Goal: Transaction & Acquisition: Subscribe to service/newsletter

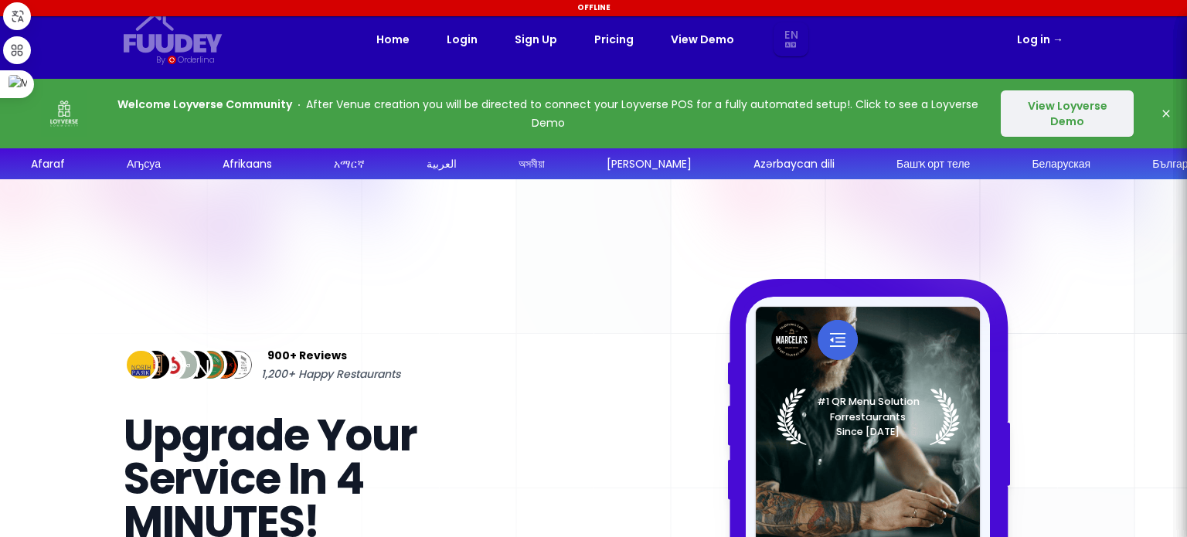
select select "en"
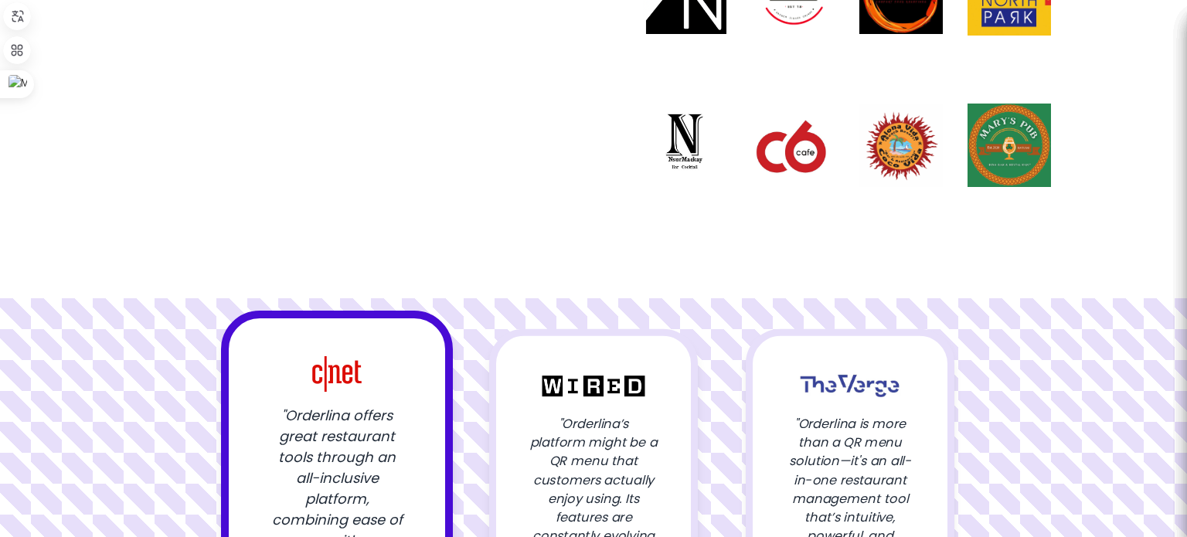
scroll to position [1468, 0]
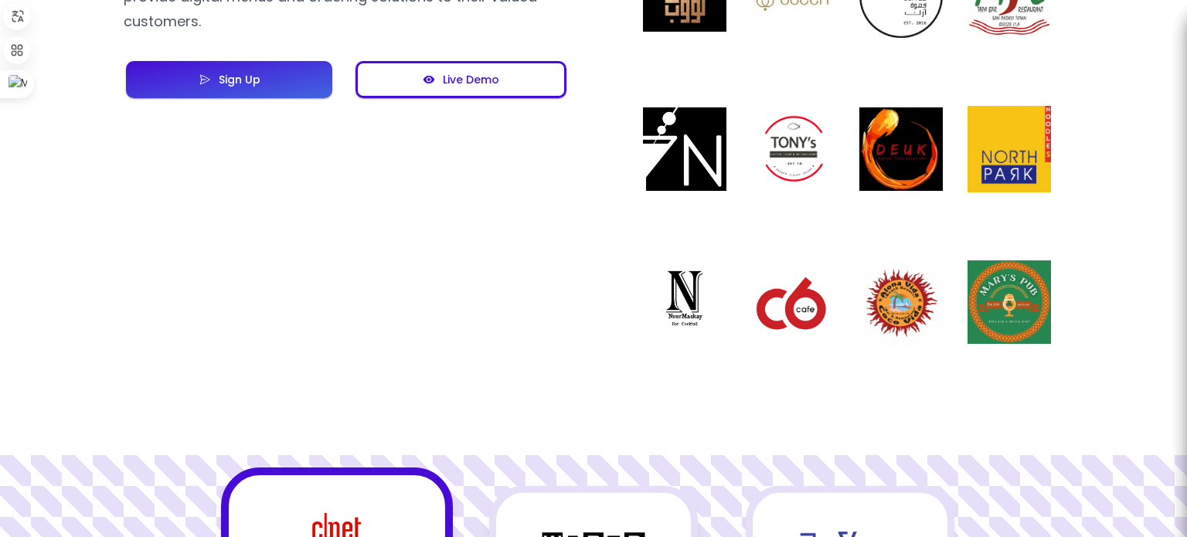
select select "en"
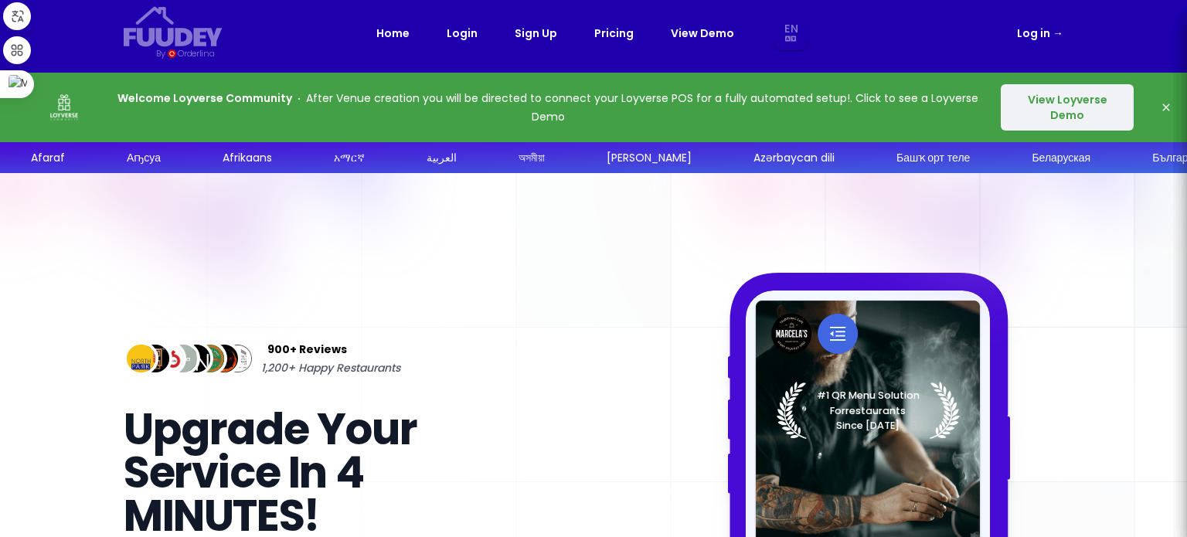
scroll to position [0, 0]
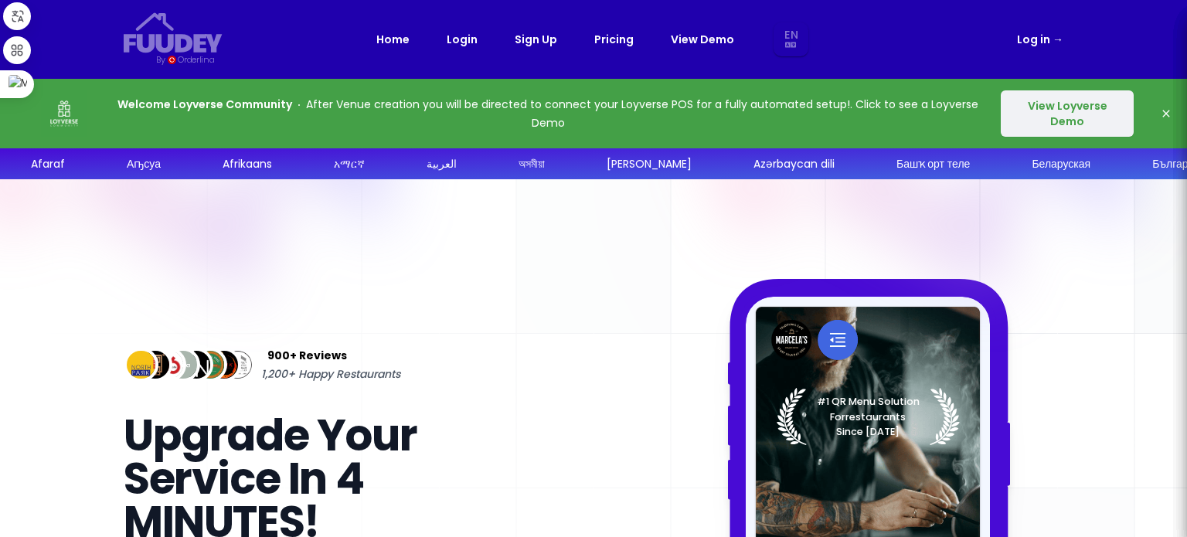
click at [1035, 123] on button "View Loyverse Demo" at bounding box center [1067, 113] width 133 height 46
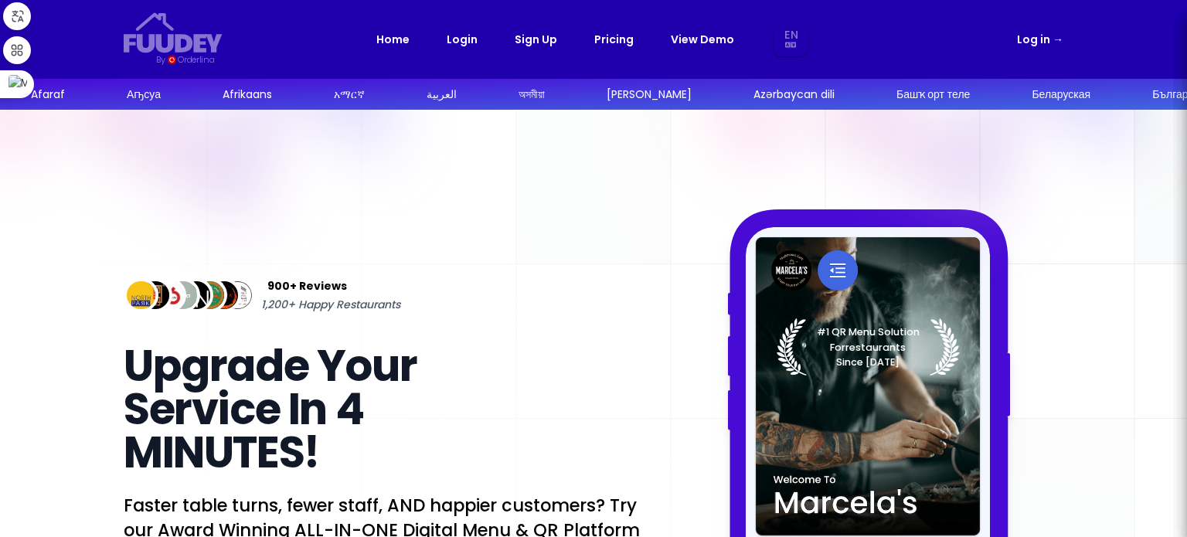
select select "en"
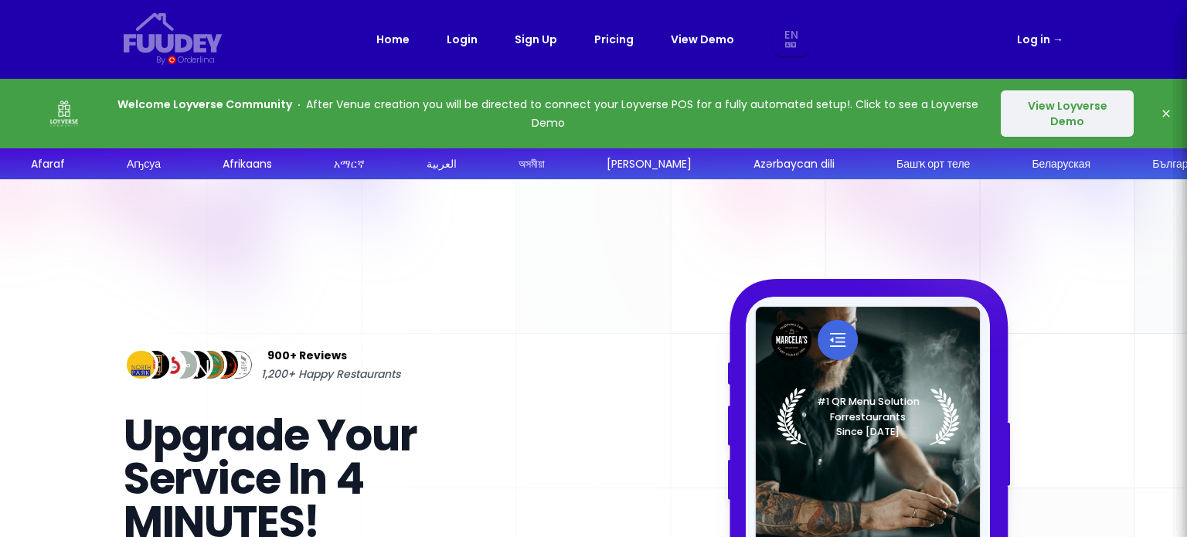
select select "en"
click at [527, 49] on link "Sign Up" at bounding box center [536, 39] width 43 height 19
select select "en"
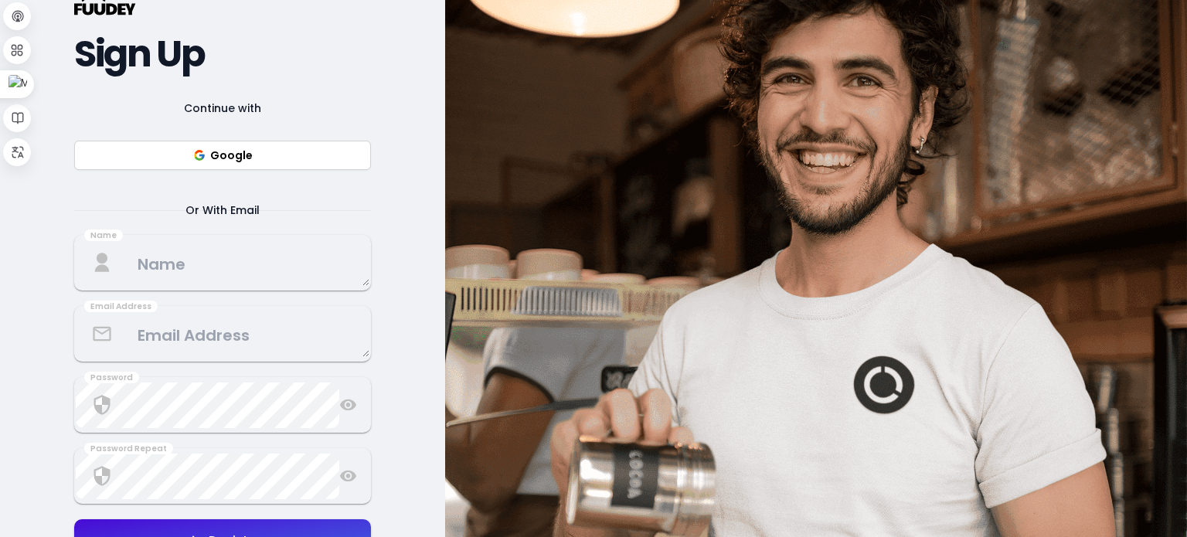
scroll to position [232, 0]
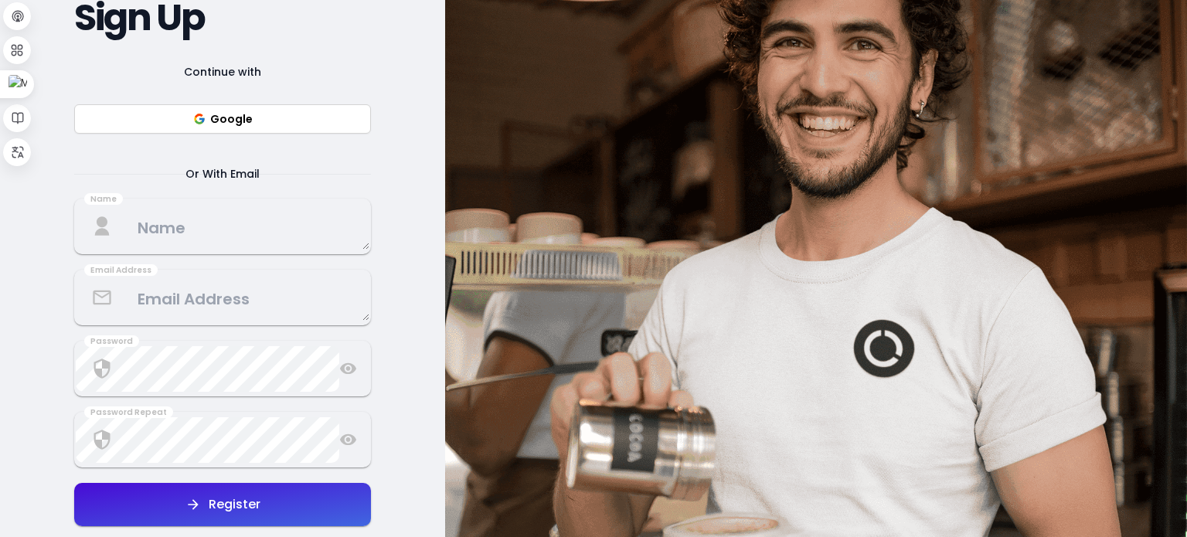
select select "en"
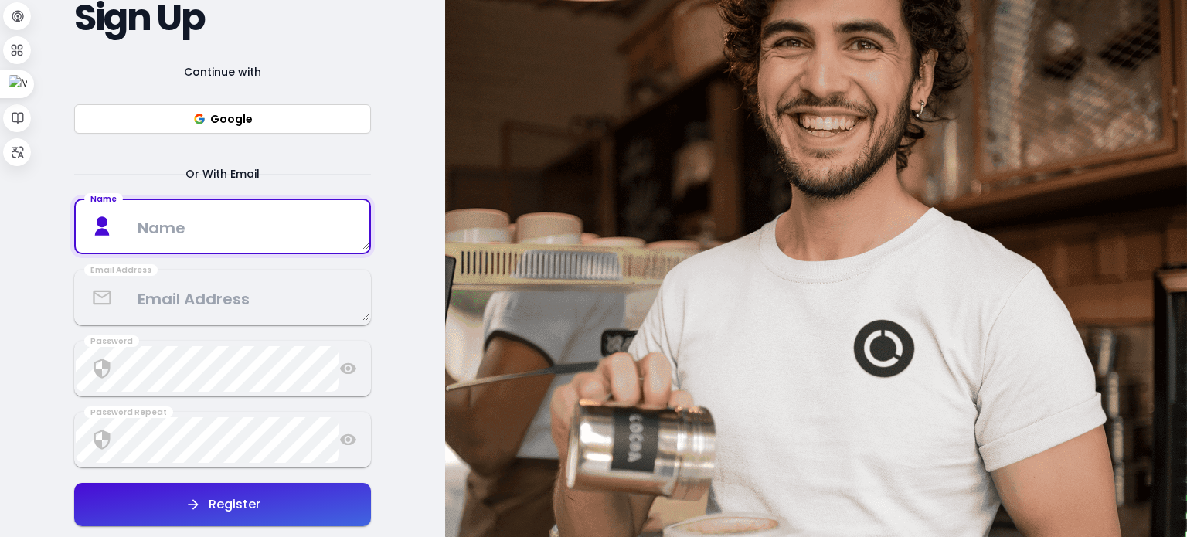
click at [250, 236] on textarea at bounding box center [223, 227] width 294 height 46
type textarea "[PERSON_NAME]"
click at [226, 292] on textarea at bounding box center [223, 298] width 294 height 46
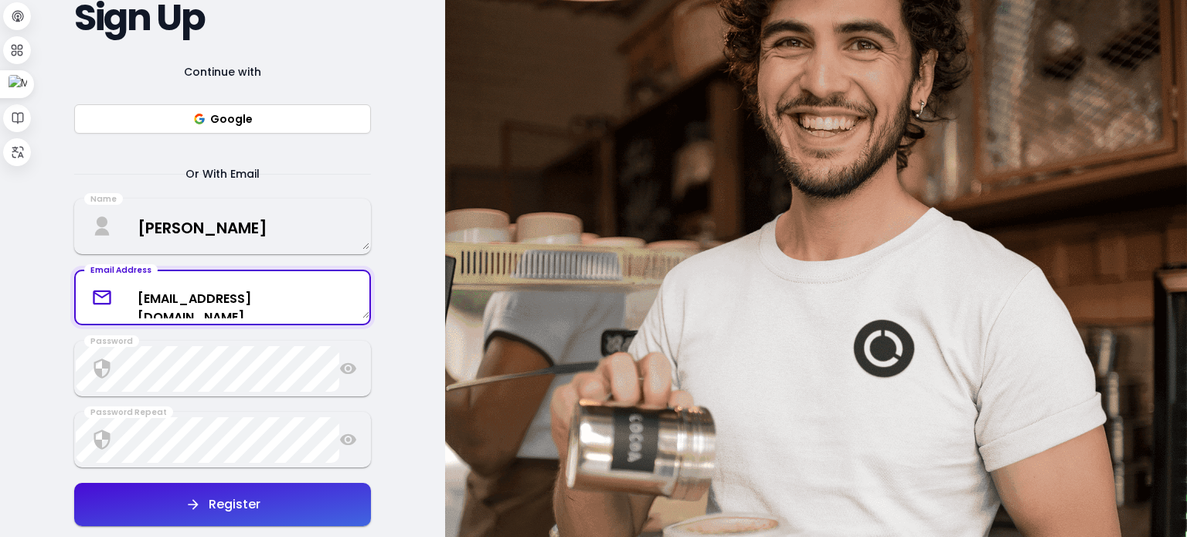
type textarea "[EMAIL_ADDRESS][DOMAIN_NAME]"
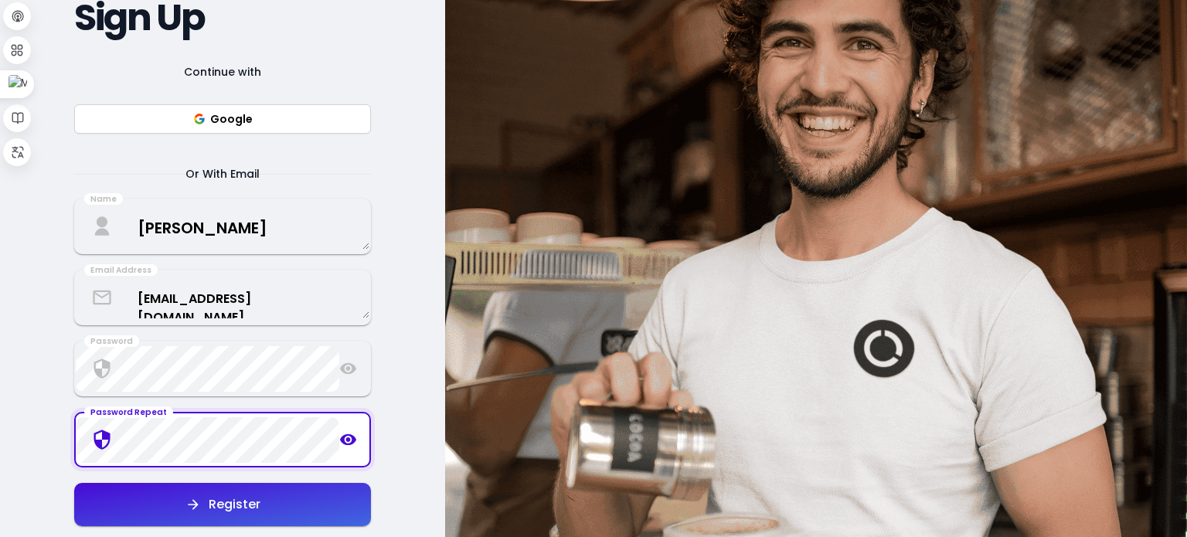
click at [216, 510] on div "Register" at bounding box center [231, 504] width 60 height 12
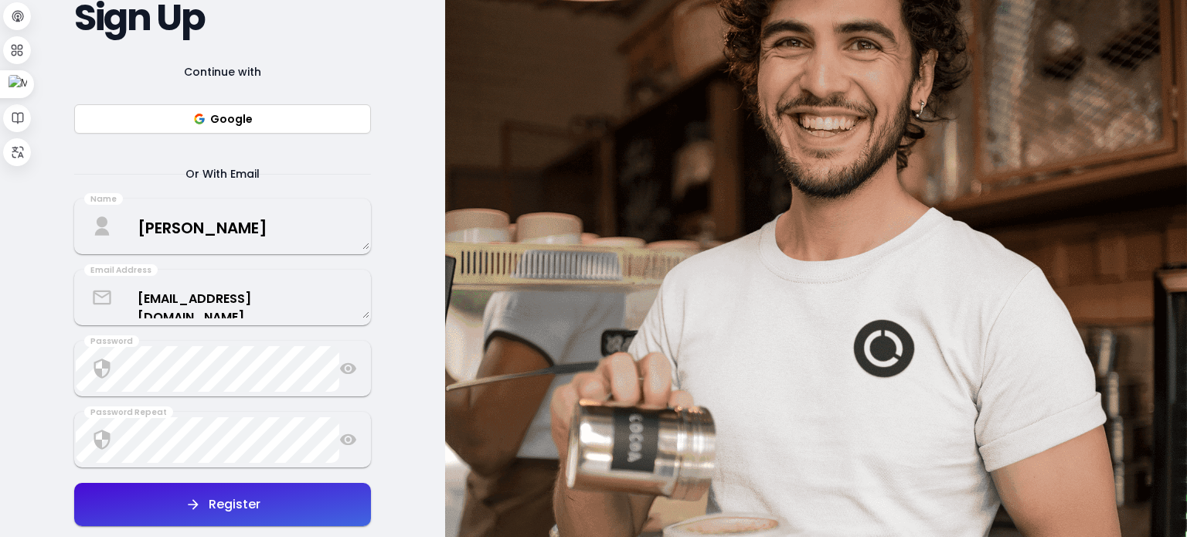
select select "en"
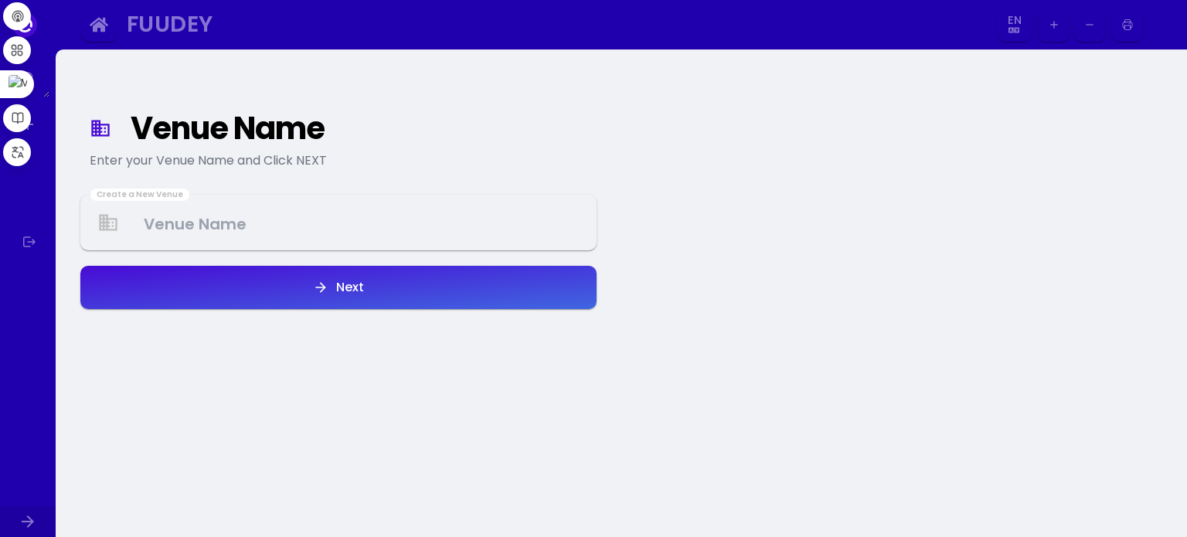
select select "en"
click at [250, 231] on Venue at bounding box center [338, 223] width 513 height 46
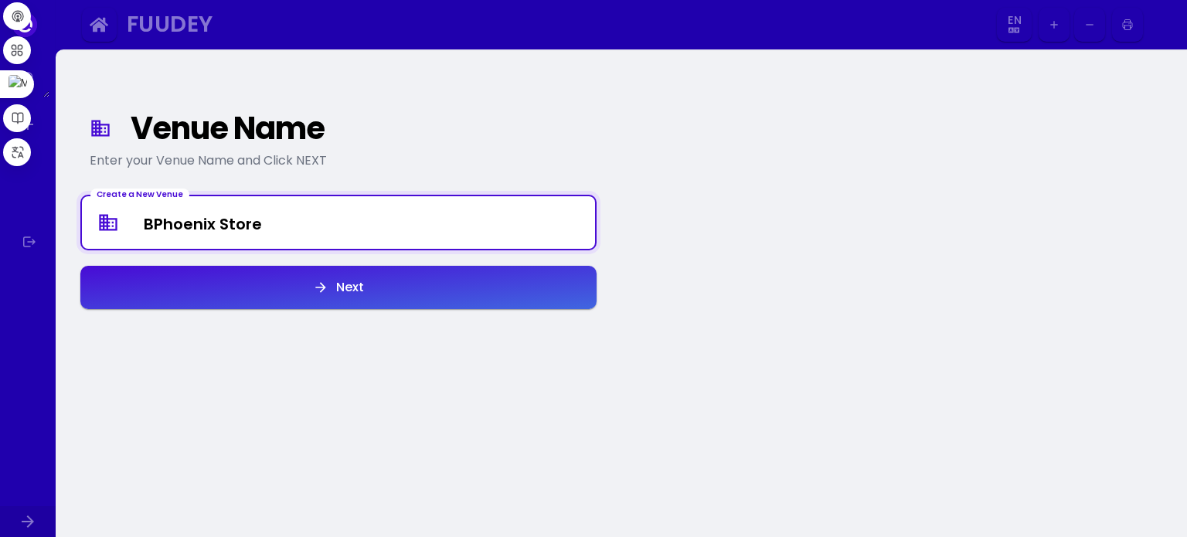
type Venue "BPhoenix Store"
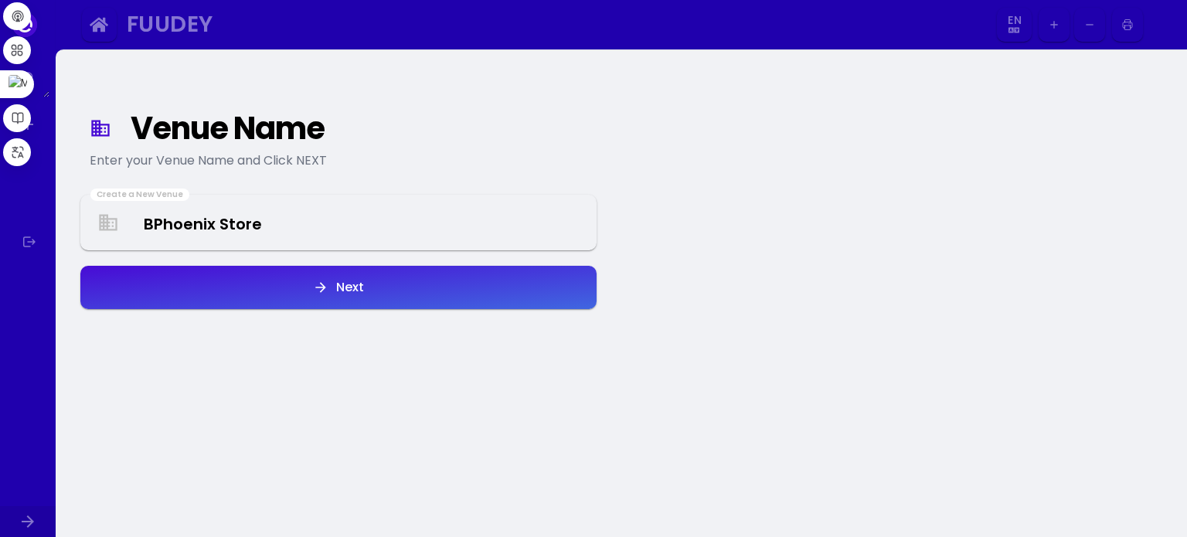
click at [298, 290] on button "Next" at bounding box center [338, 287] width 516 height 43
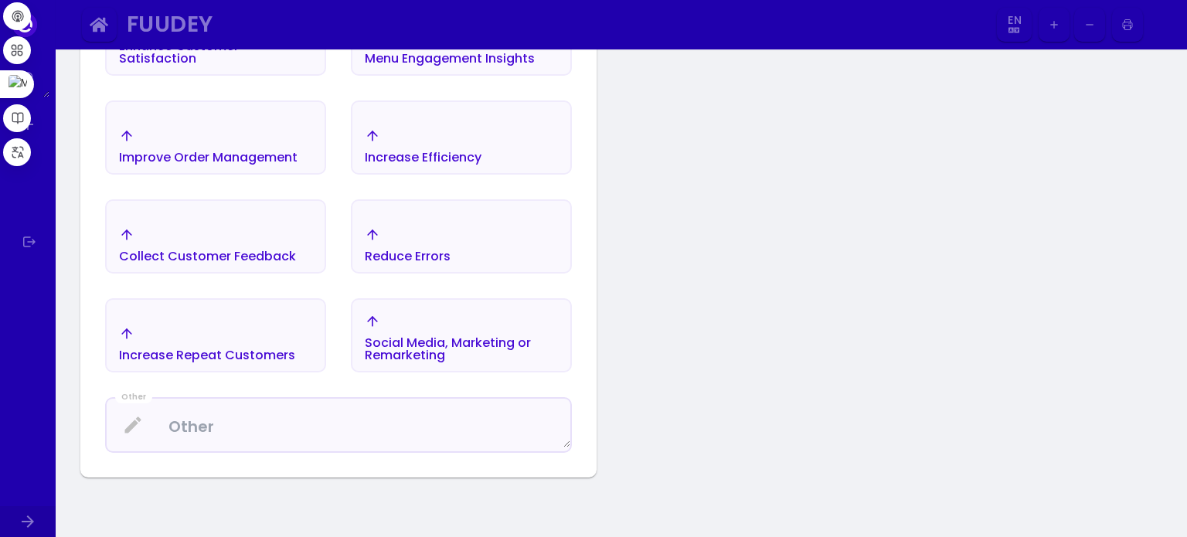
scroll to position [488, 0]
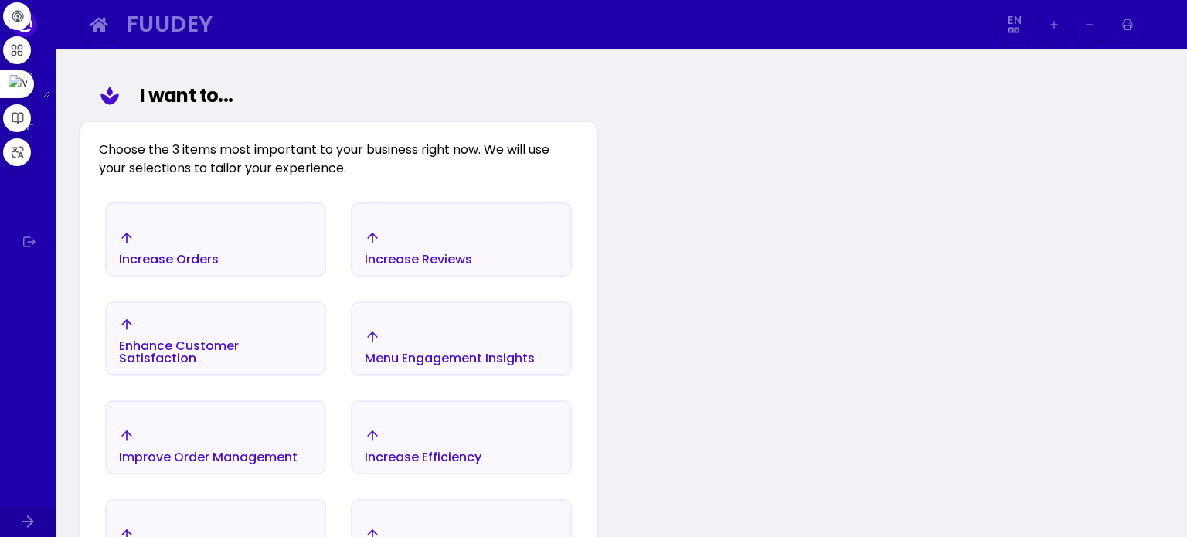
scroll to position [257, 0]
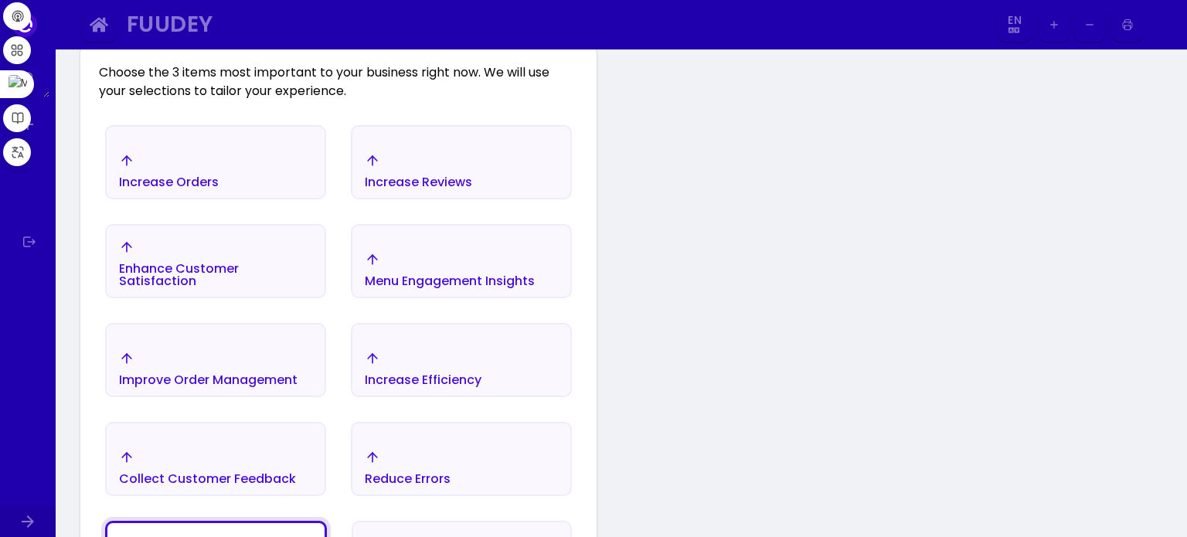
click at [191, 168] on div "Increase Orders" at bounding box center [169, 171] width 100 height 36
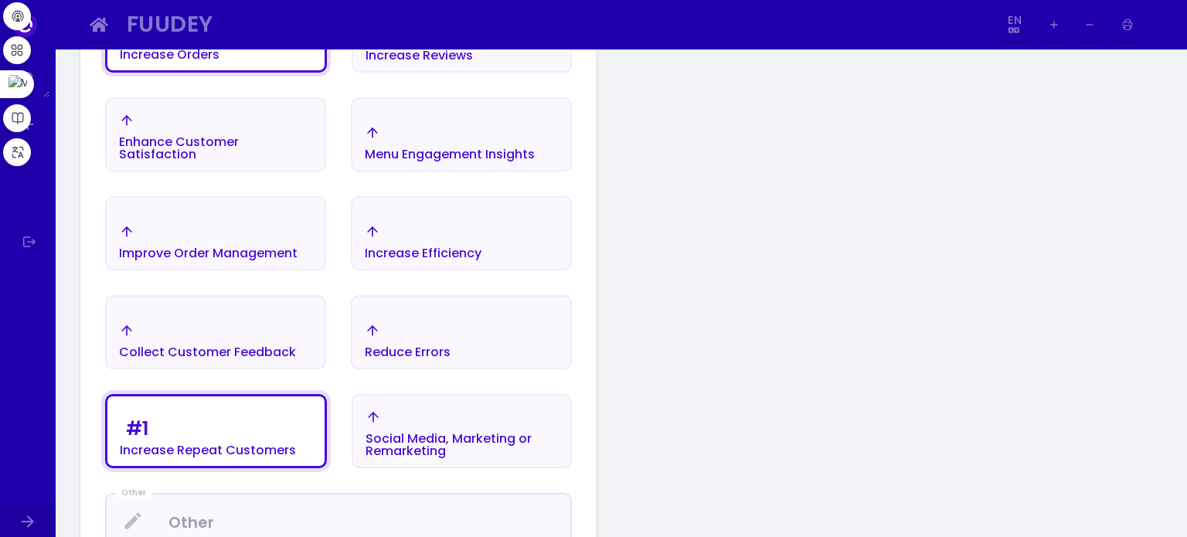
scroll to position [411, 0]
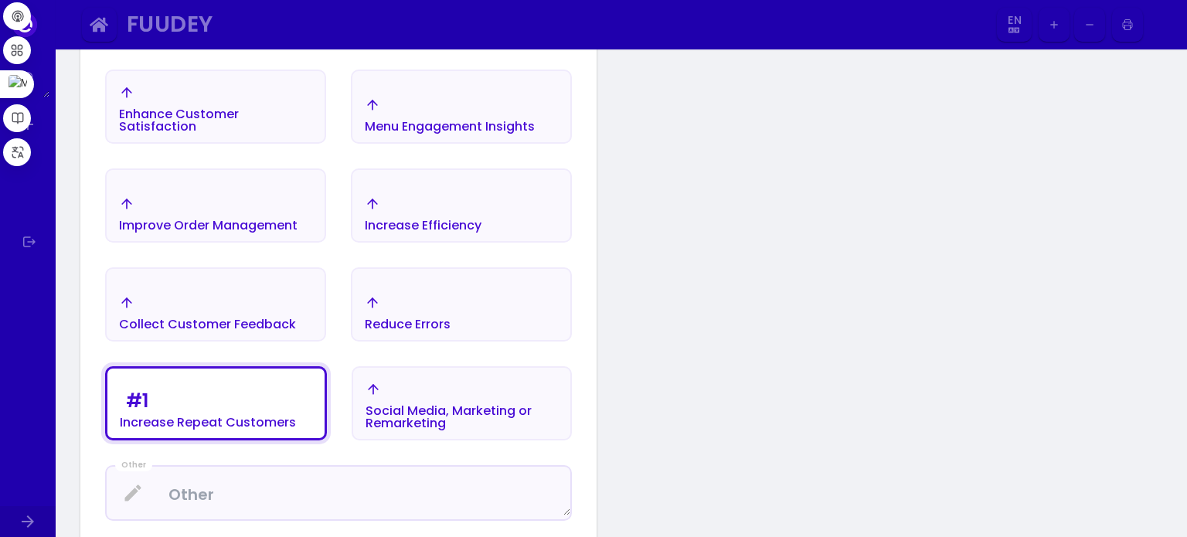
click at [219, 33] on div "Social Media, Marketing or Remarketing" at bounding box center [170, 27] width 100 height 12
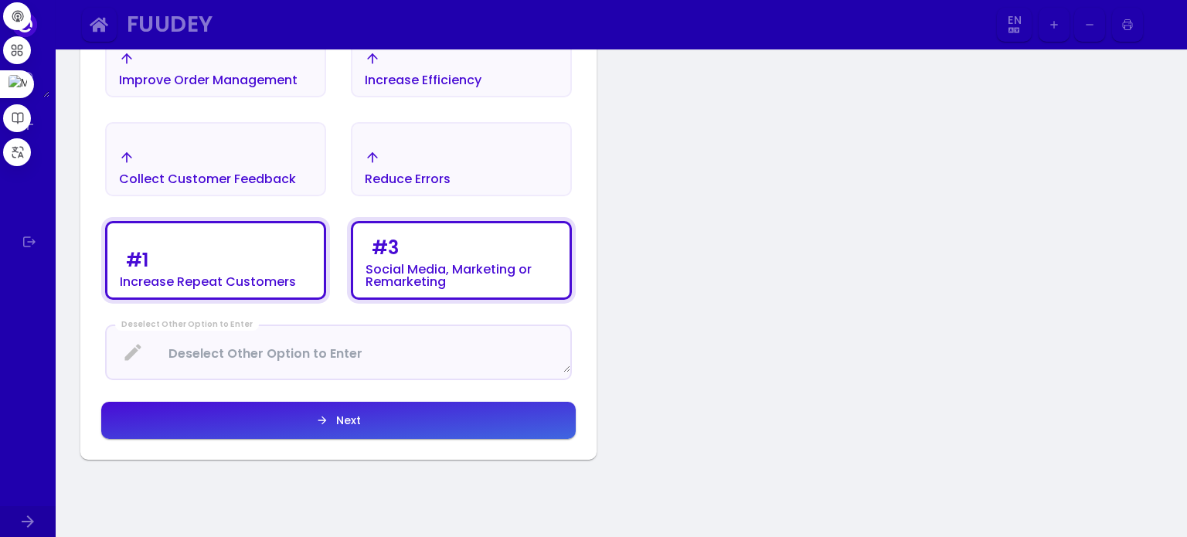
scroll to position [488, 0]
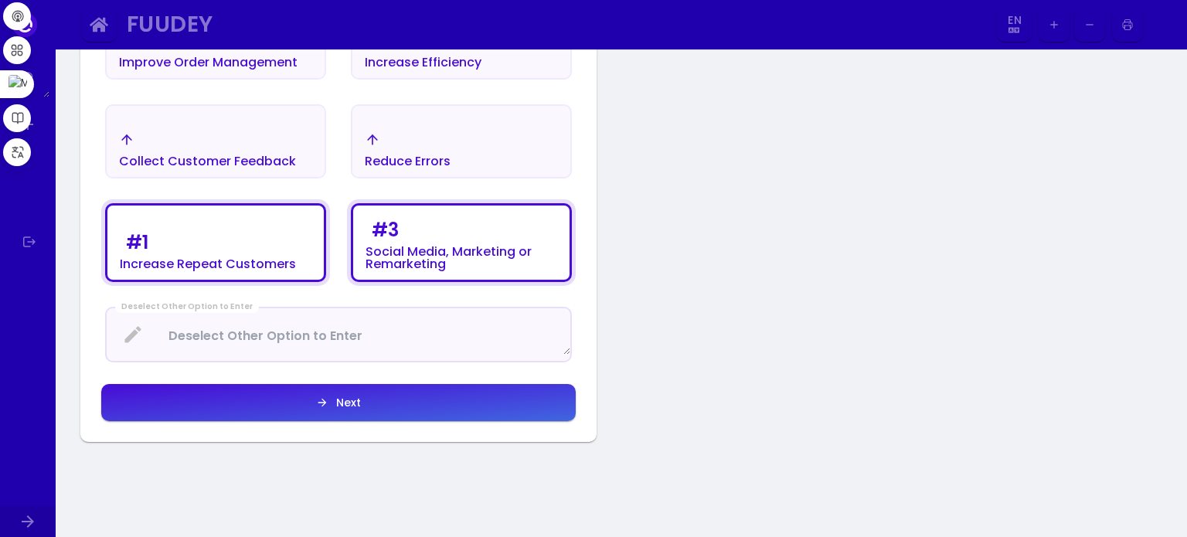
scroll to position [566, 0]
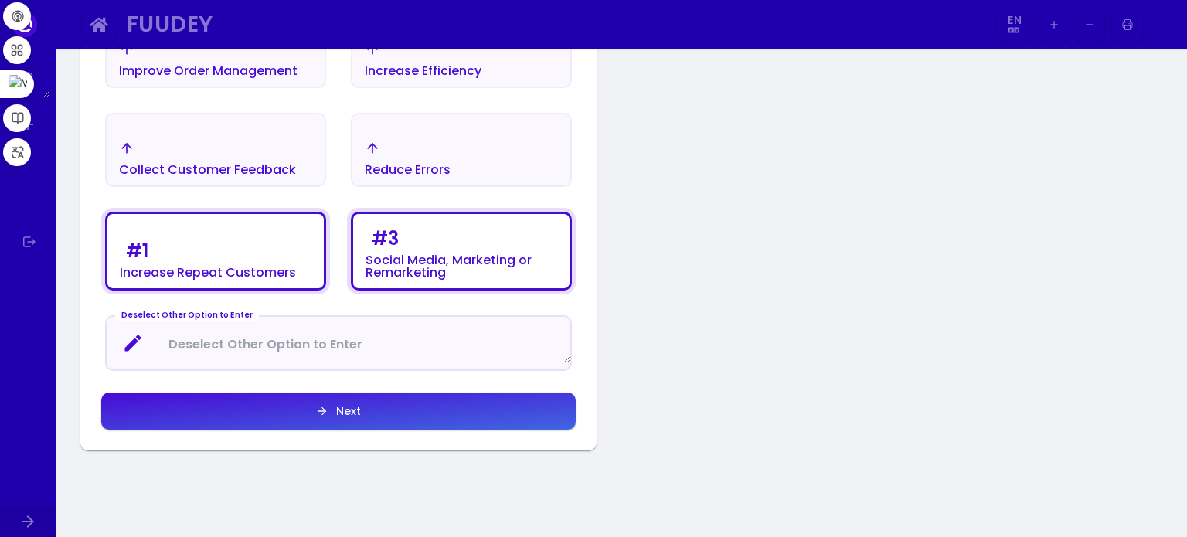
click at [354, 351] on Enter at bounding box center [339, 343] width 464 height 41
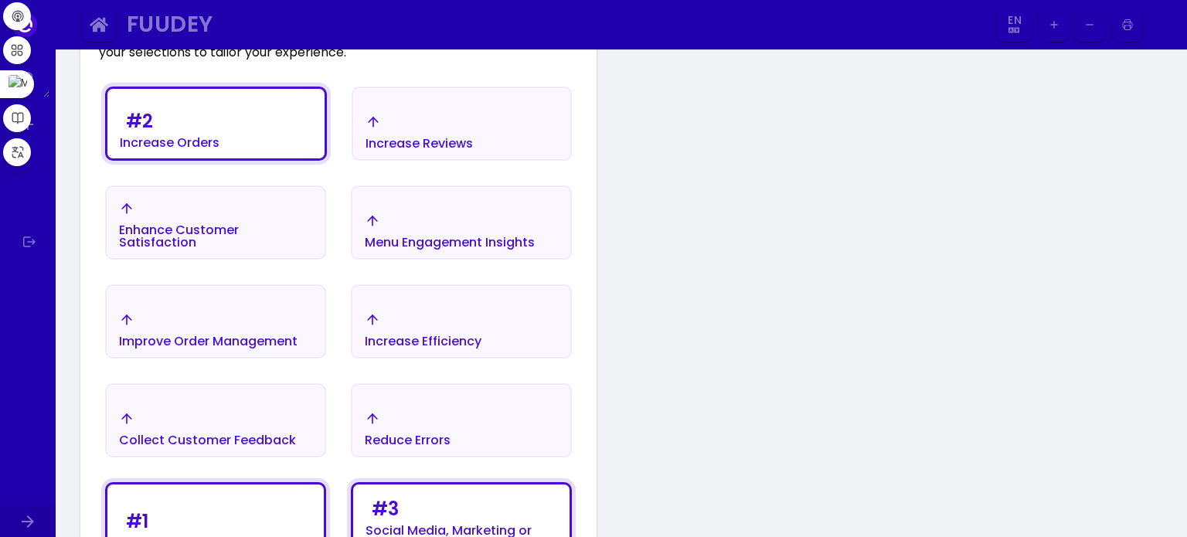
scroll to position [257, 0]
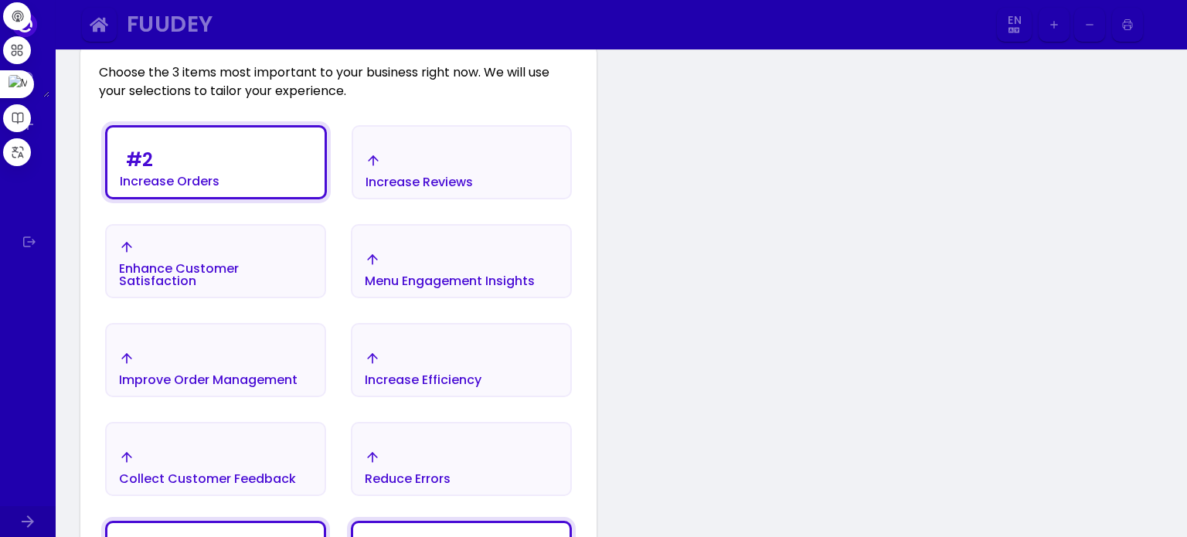
click at [219, 188] on div "Enhance Customer Satisfaction" at bounding box center [170, 181] width 100 height 12
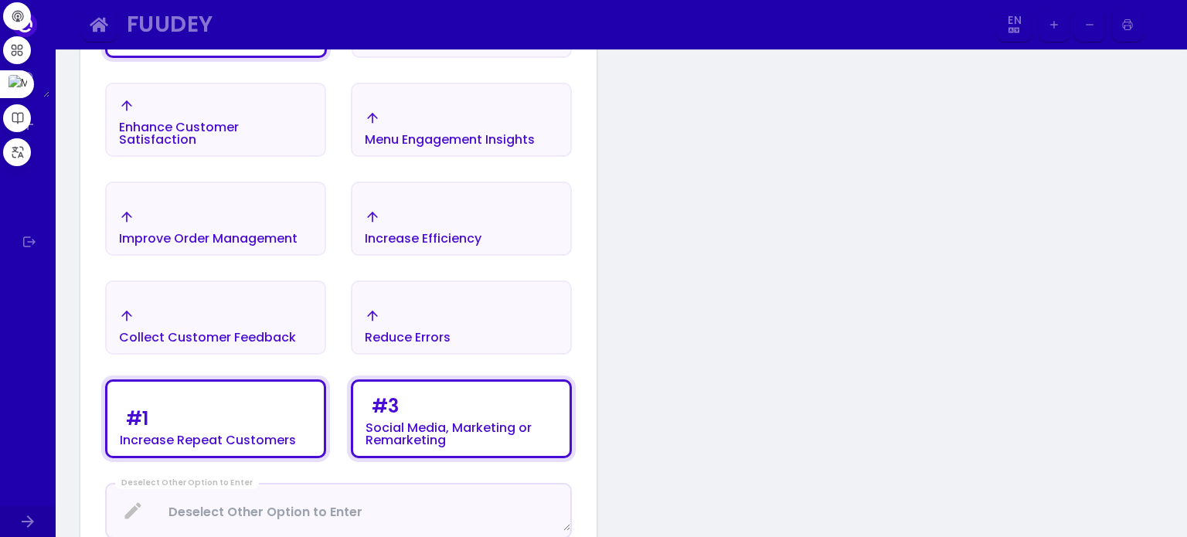
scroll to position [566, 0]
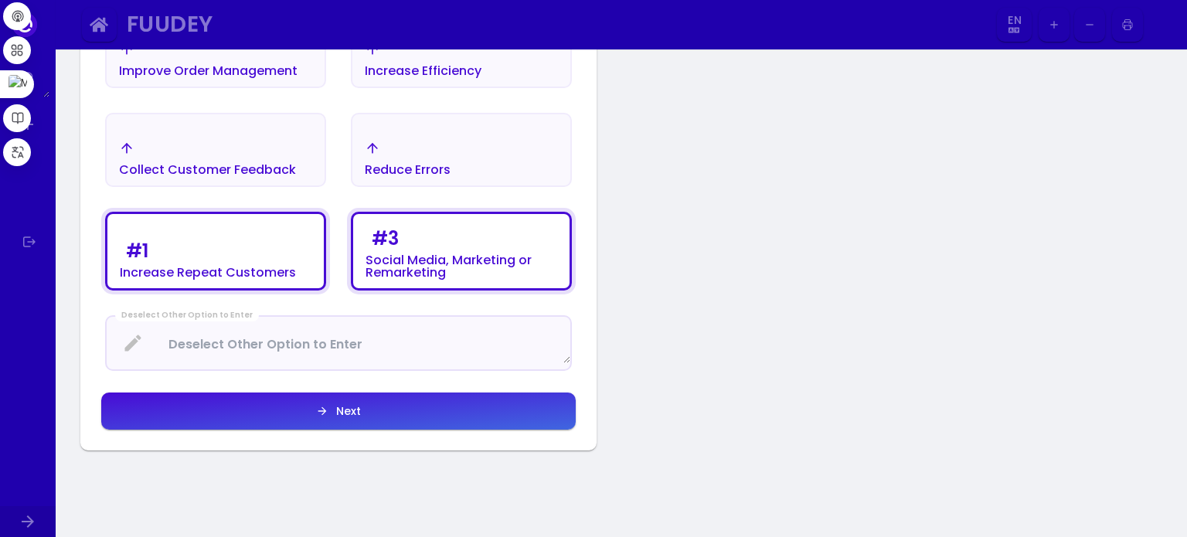
select select "en"
